Goal: Transaction & Acquisition: Book appointment/travel/reservation

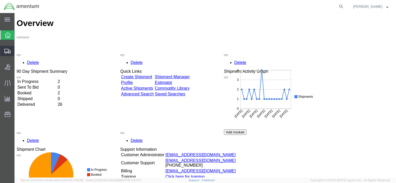
click at [5, 50] on icon at bounding box center [7, 51] width 6 height 5
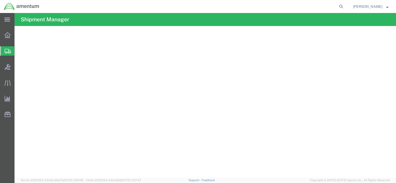
click at [0, 0] on span "Shipment Manager" at bounding box center [0, 0] width 0 height 0
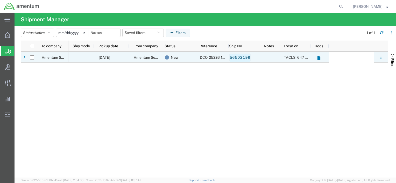
click at [234, 58] on link "56502199" at bounding box center [240, 57] width 21 height 8
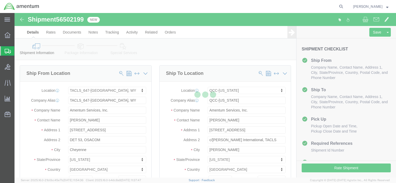
select select "42722"
select select "42668"
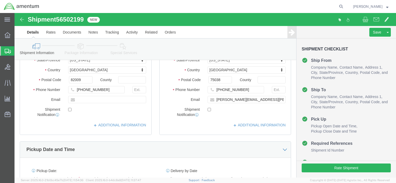
scroll to position [130, 0]
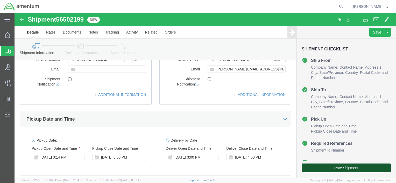
click button "Rate Shipment"
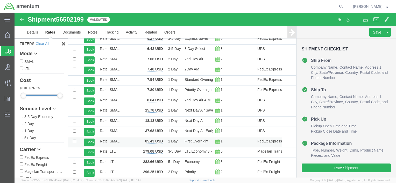
scroll to position [54, 0]
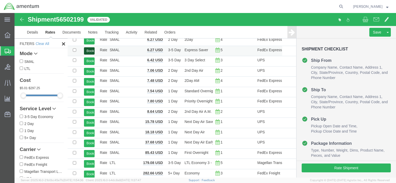
click at [89, 50] on button "Book" at bounding box center [89, 51] width 11 height 8
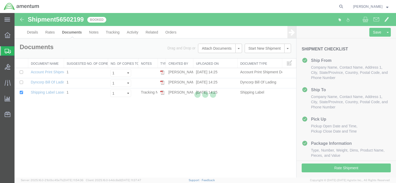
scroll to position [0, 0]
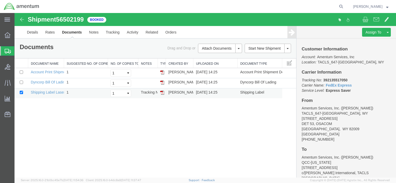
click at [161, 93] on img at bounding box center [162, 92] width 4 height 4
